Goal: Find specific page/section: Find specific page/section

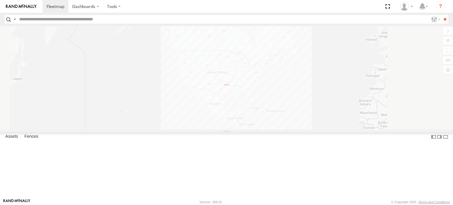
click at [32, 19] on input "text" at bounding box center [223, 19] width 412 height 9
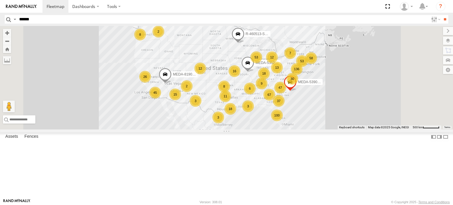
type input "******"
click at [442, 15] on input "**" at bounding box center [445, 19] width 7 height 9
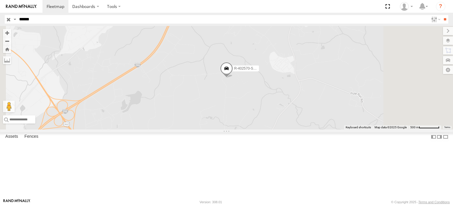
click at [0, 0] on div "R-402570-Swing C-54" at bounding box center [0, 0] width 0 height 0
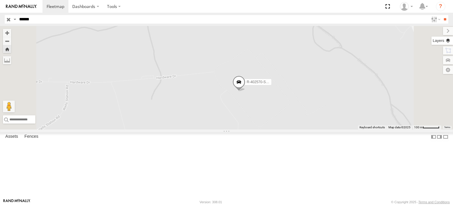
click at [450, 36] on div "R-402570-Swing" at bounding box center [226, 78] width 453 height 104
click at [449, 42] on label at bounding box center [443, 41] width 22 height 8
click at [0, 0] on label at bounding box center [0, 0] width 0 height 0
click at [0, 0] on span "Satellite" at bounding box center [0, 0] width 0 height 0
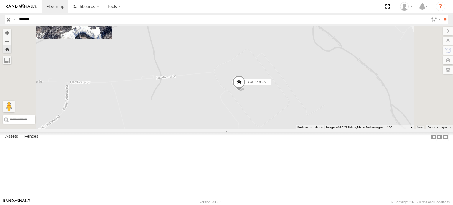
click at [333, 130] on div "R-402570-Swing" at bounding box center [226, 78] width 453 height 104
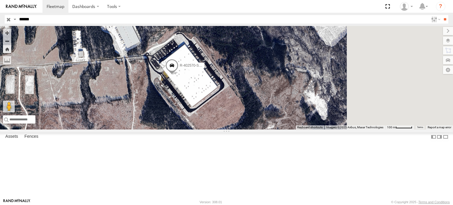
drag, startPoint x: 340, startPoint y: 147, endPoint x: 271, endPoint y: 130, distance: 70.4
click at [271, 130] on div "R-402570-Swing" at bounding box center [226, 78] width 453 height 104
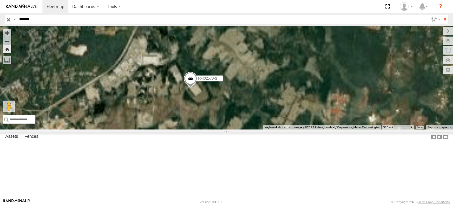
drag, startPoint x: 312, startPoint y: 106, endPoint x: 281, endPoint y: 171, distance: 72.1
click at [279, 130] on div "R-402570-Swing" at bounding box center [226, 78] width 453 height 104
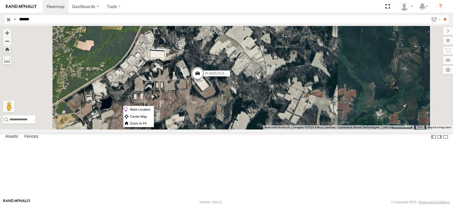
drag, startPoint x: 271, startPoint y: 106, endPoint x: 236, endPoint y: 108, distance: 35.2
click at [236, 108] on div "R-402570-Swing" at bounding box center [226, 78] width 453 height 104
click at [225, 130] on div "R-402570-Swing" at bounding box center [226, 78] width 453 height 104
